Goal: Task Accomplishment & Management: Use online tool/utility

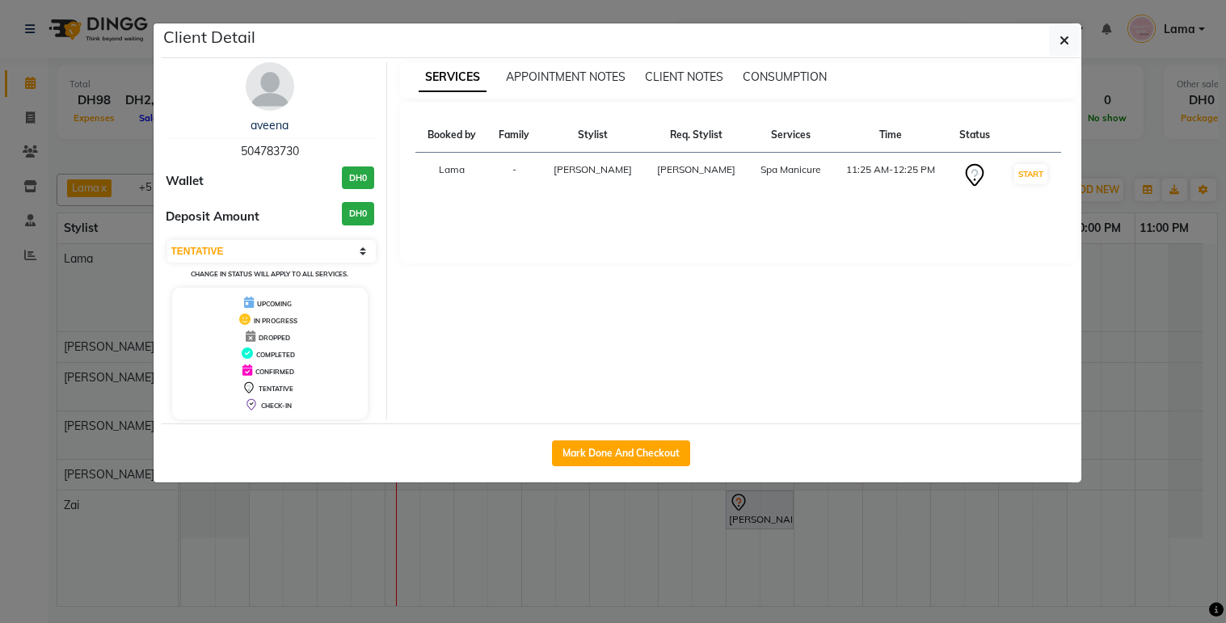
select select "7"
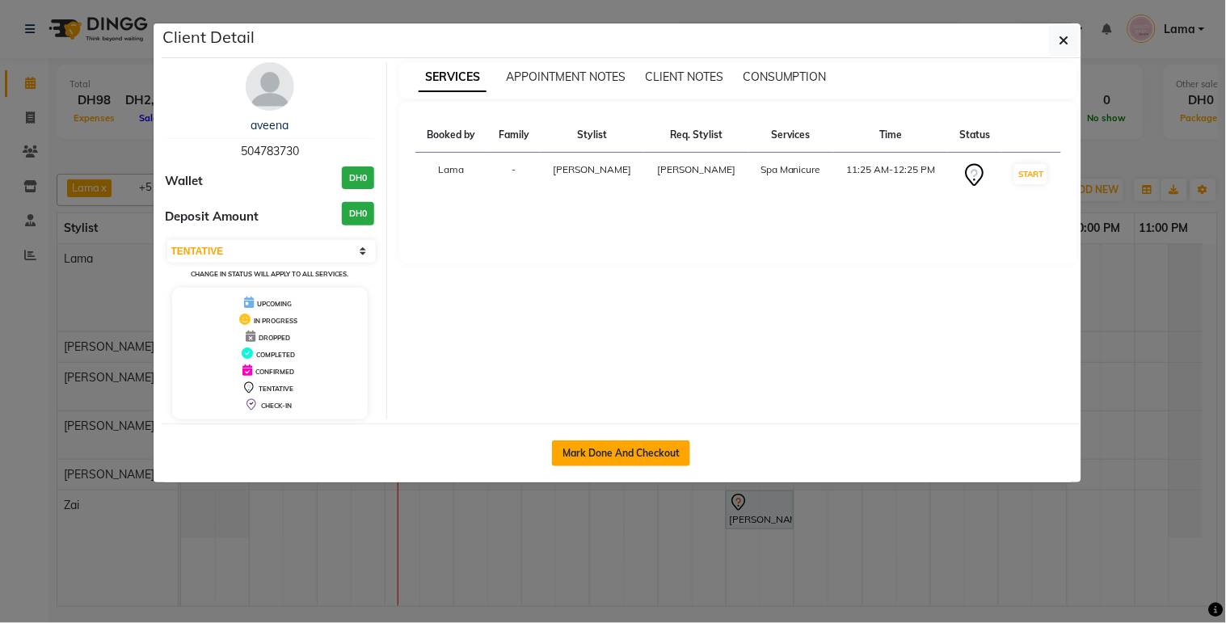
click at [599, 445] on button "Mark Done And Checkout" at bounding box center [621, 453] width 138 height 26
select select "service"
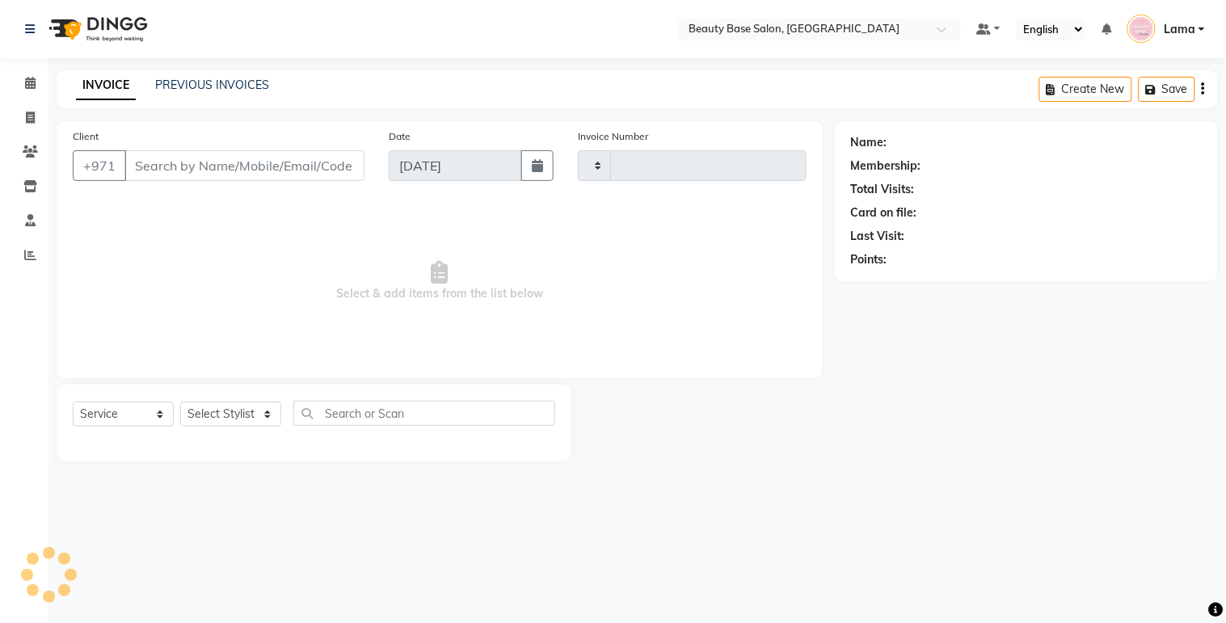
type input "2050"
select select "813"
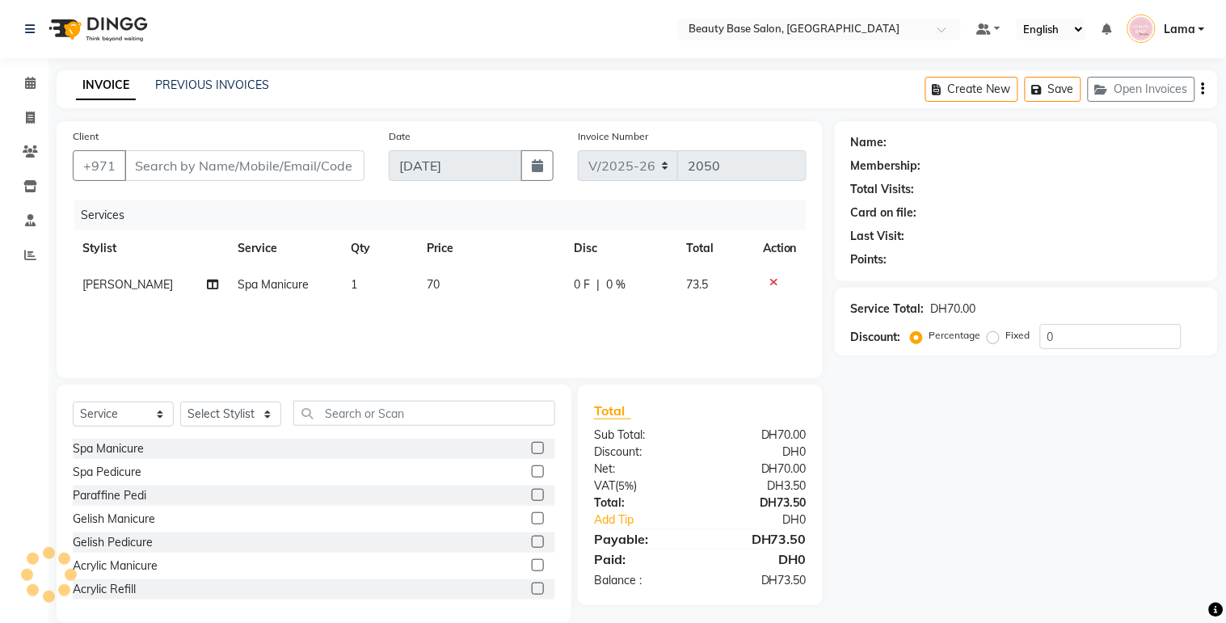
type input "504783730"
select select "30434"
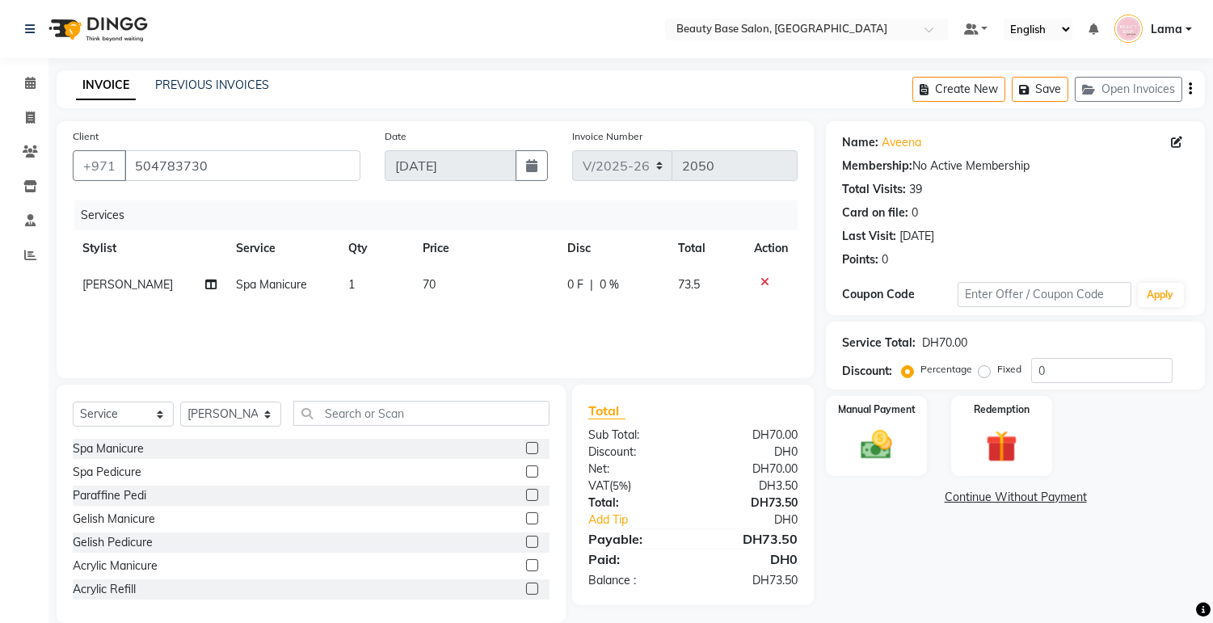
click at [997, 374] on label "Fixed" at bounding box center [1009, 369] width 24 height 15
click at [983, 374] on input "Fixed" at bounding box center [987, 369] width 11 height 11
radio input "true"
click at [902, 436] on div "Manual Payment" at bounding box center [876, 435] width 105 height 82
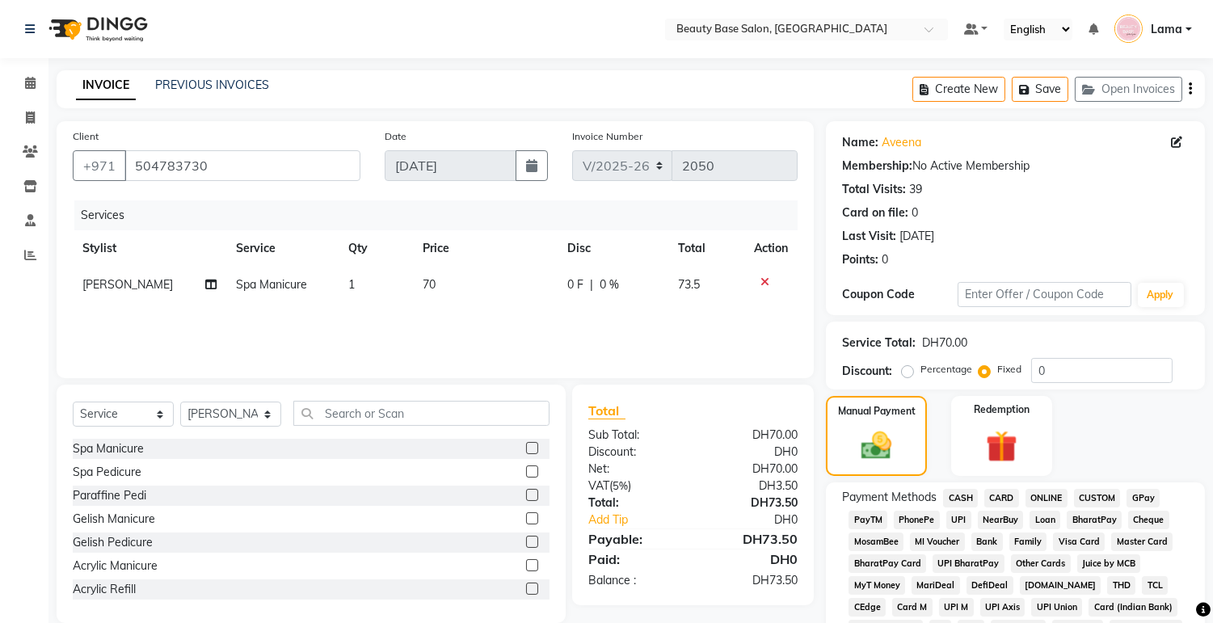
click at [987, 498] on span "CARD" at bounding box center [1001, 498] width 35 height 19
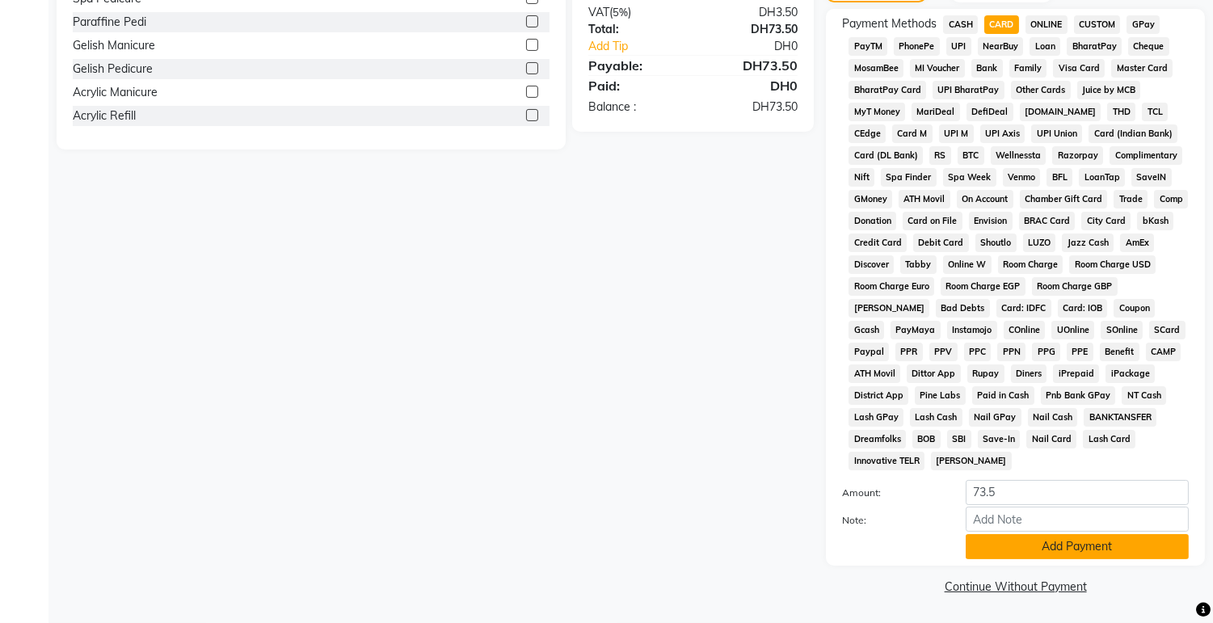
click at [1038, 548] on button "Add Payment" at bounding box center [1076, 546] width 223 height 25
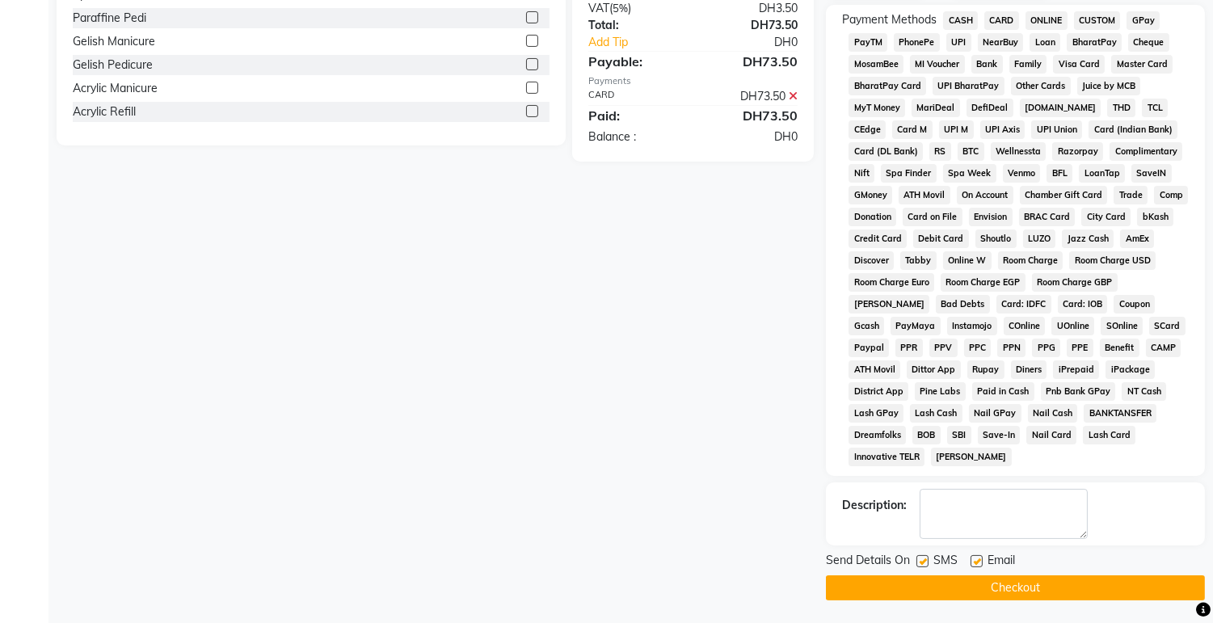
click at [1112, 591] on button "Checkout" at bounding box center [1015, 587] width 379 height 25
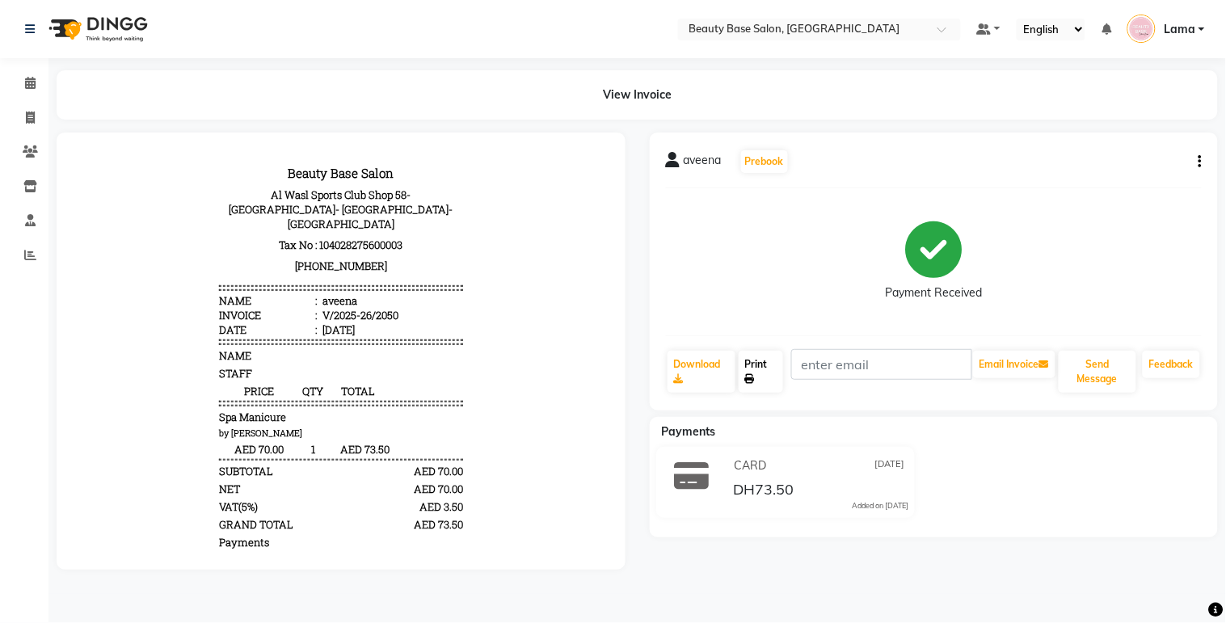
click at [770, 385] on link "Print" at bounding box center [760, 372] width 44 height 42
click at [36, 84] on span at bounding box center [30, 83] width 28 height 19
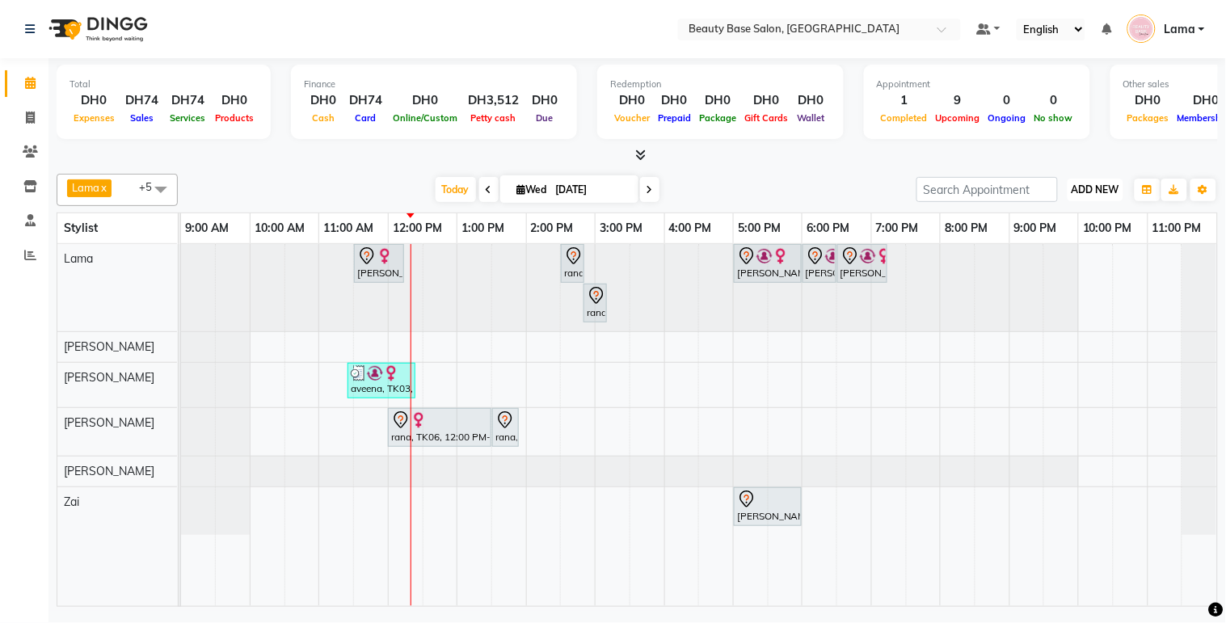
click at [1101, 181] on button "ADD NEW Toggle Dropdown" at bounding box center [1095, 190] width 56 height 23
click at [1068, 269] on link "Add Expense" at bounding box center [1059, 261] width 128 height 21
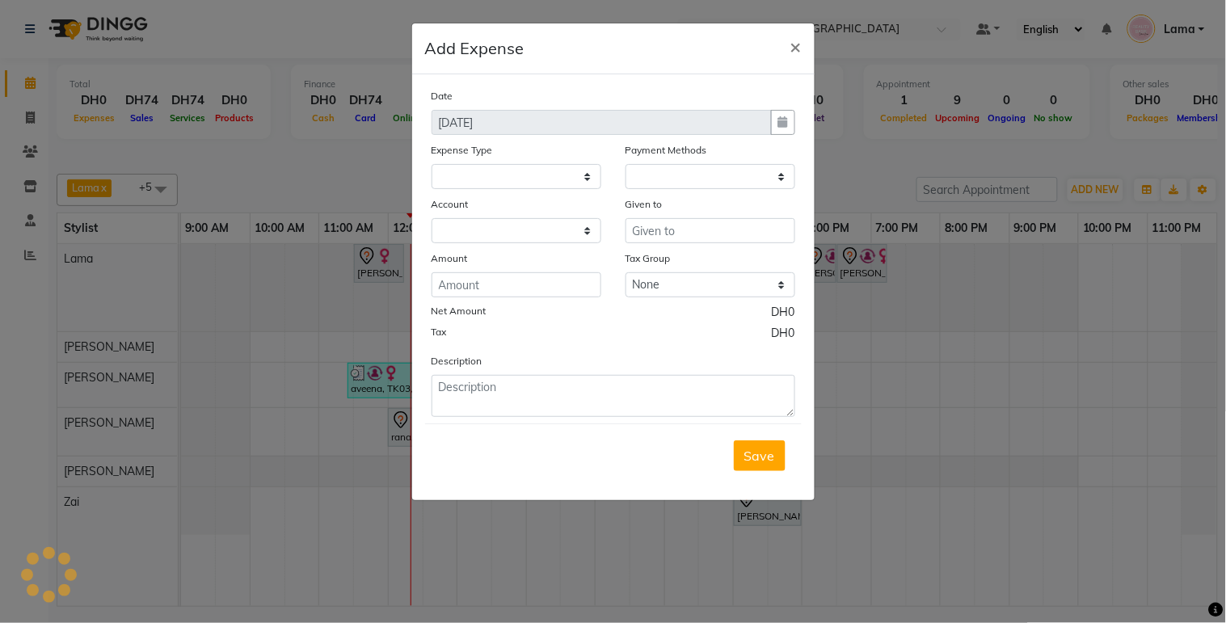
select select "1937"
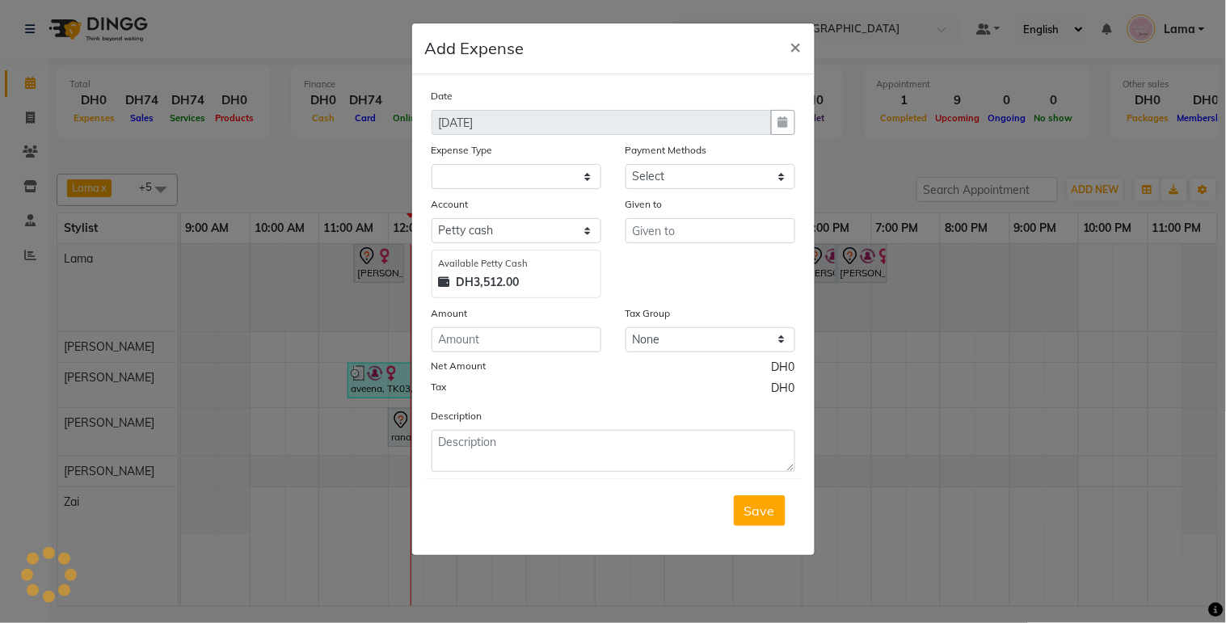
select select "1"
click at [561, 182] on select "Select Advance Salary Car maintenance Cash transfer to bank Clinical charges In…" at bounding box center [516, 176] width 170 height 25
select select "2831"
click at [431, 164] on select "Select Advance Salary Car maintenance Cash transfer to bank Clinical charges In…" at bounding box center [516, 176] width 170 height 25
click at [545, 341] on input "number" at bounding box center [516, 339] width 170 height 25
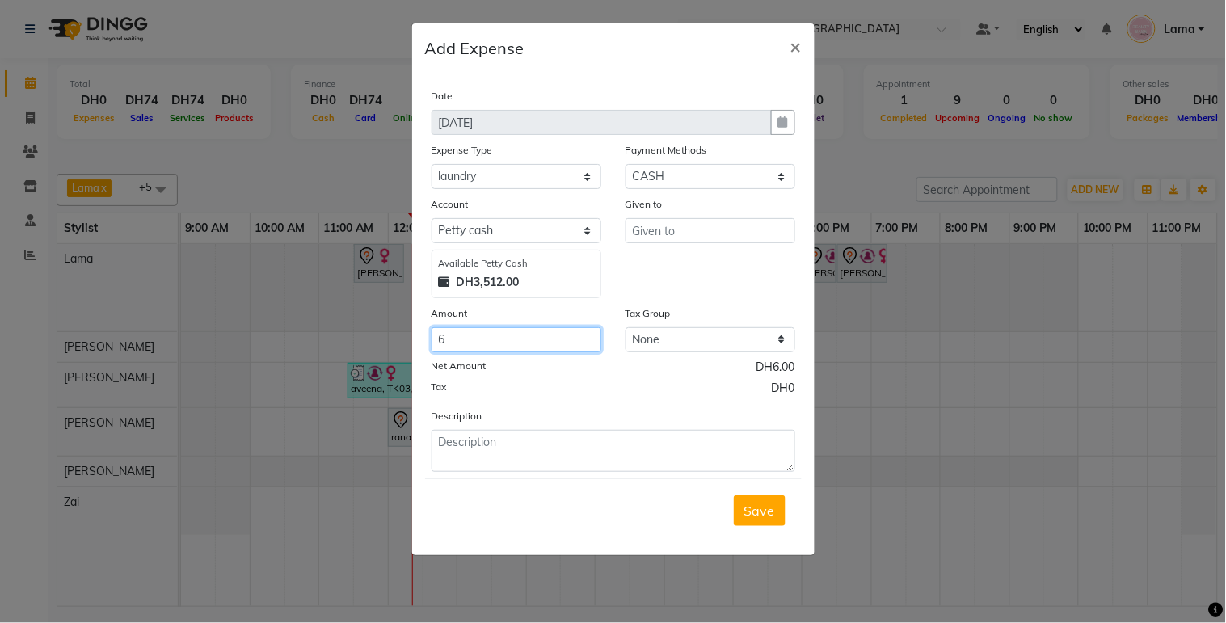
type input "6"
click at [715, 223] on input "text" at bounding box center [710, 230] width 170 height 25
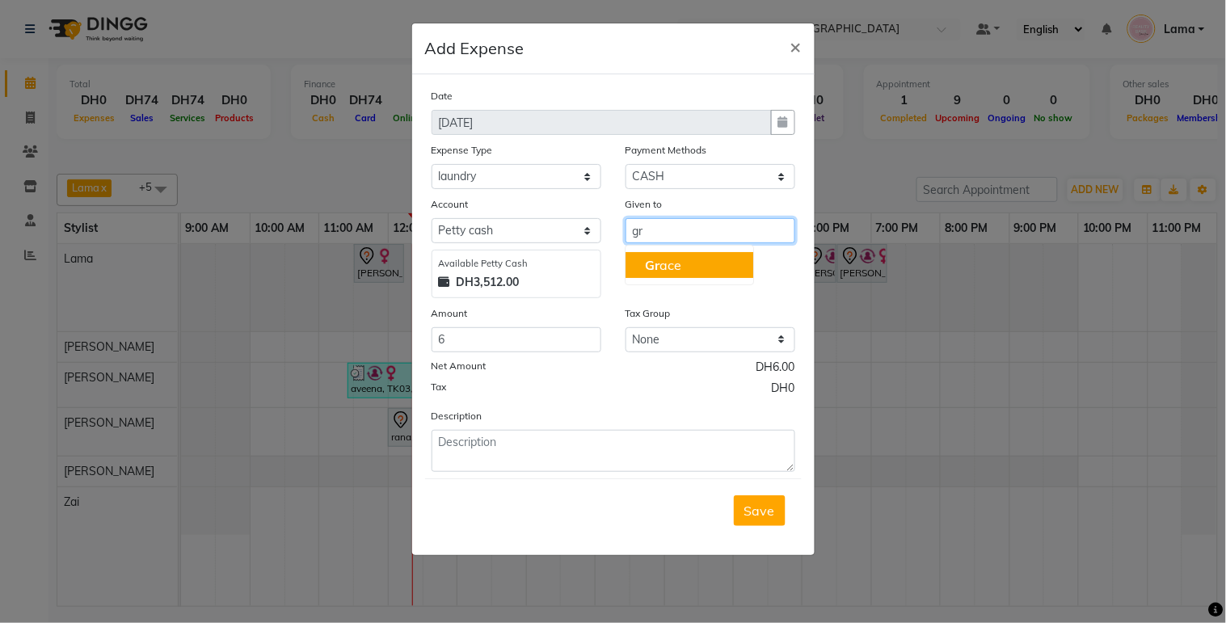
click at [663, 276] on button "Gr ace" at bounding box center [689, 265] width 128 height 26
type input "Grace"
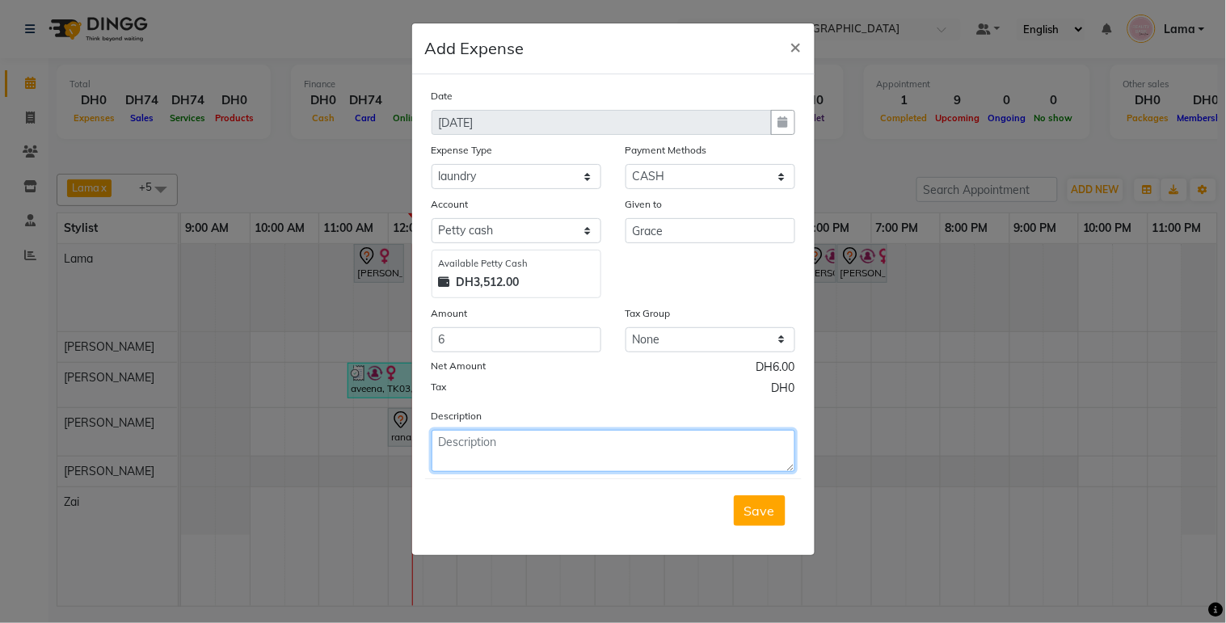
click at [528, 448] on textarea at bounding box center [613, 451] width 364 height 42
click at [766, 503] on span "Save" at bounding box center [759, 511] width 31 height 16
